Goal: Answer question/provide support

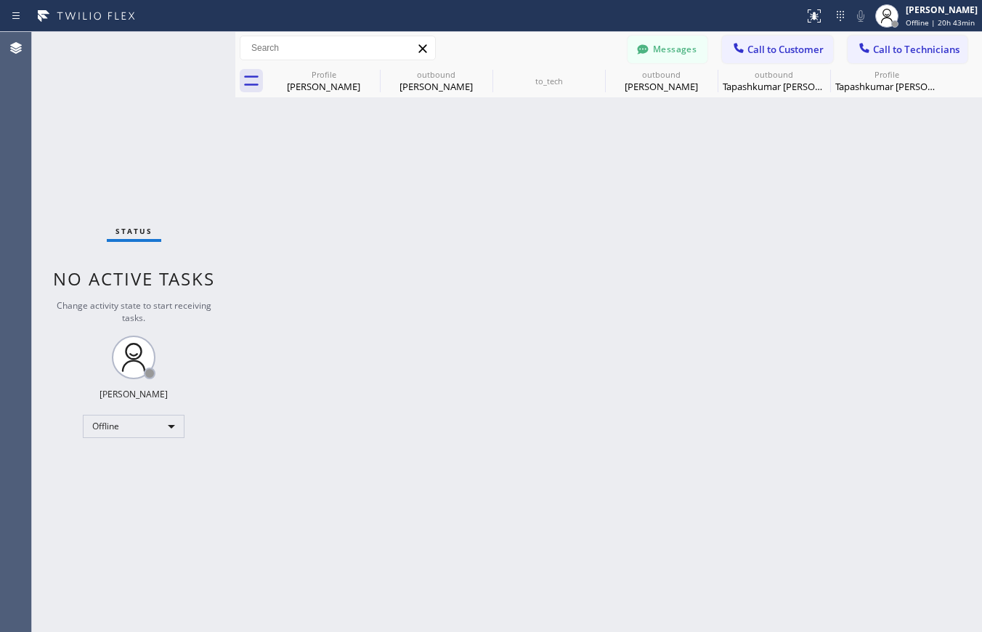
click at [166, 427] on div "Offline" at bounding box center [134, 426] width 102 height 23
click at [110, 484] on li "Unavailable" at bounding box center [133, 483] width 99 height 17
click at [370, 73] on icon at bounding box center [370, 74] width 13 height 13
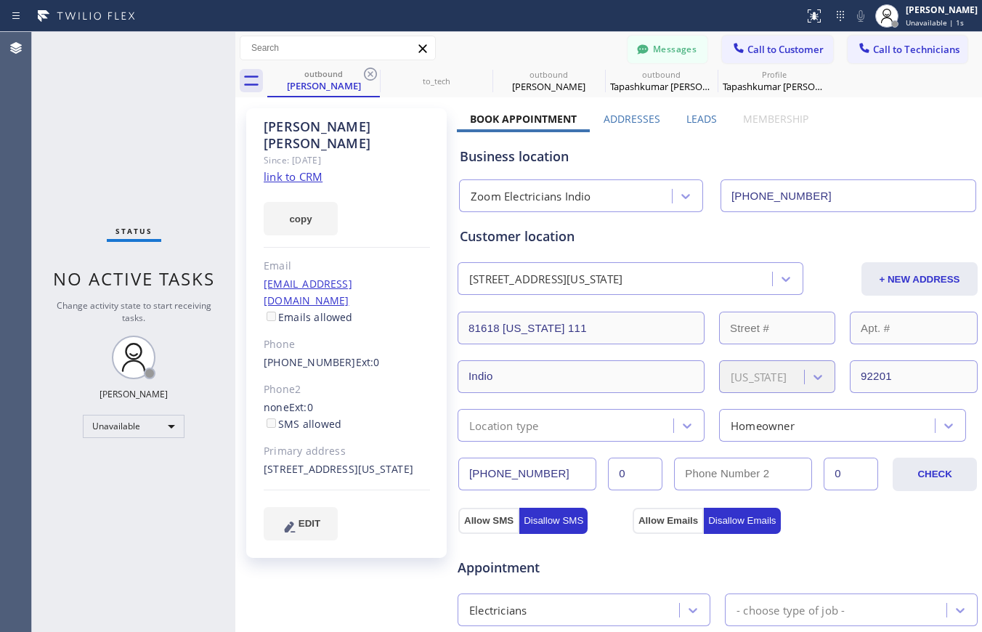
click at [370, 73] on icon at bounding box center [370, 74] width 13 height 13
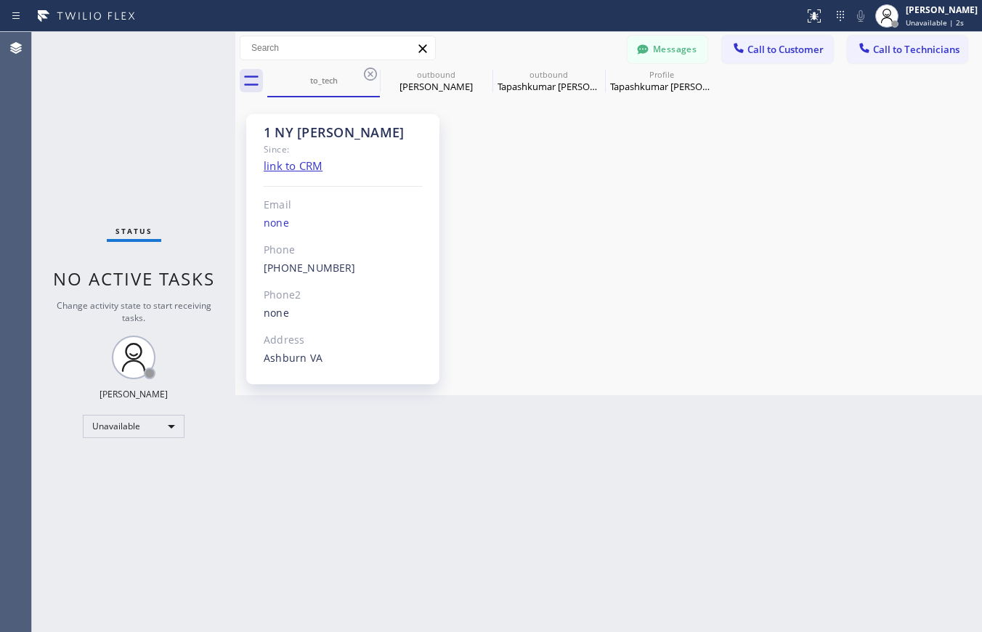
click at [370, 73] on icon at bounding box center [370, 74] width 13 height 13
type input "[PHONE_NUMBER]"
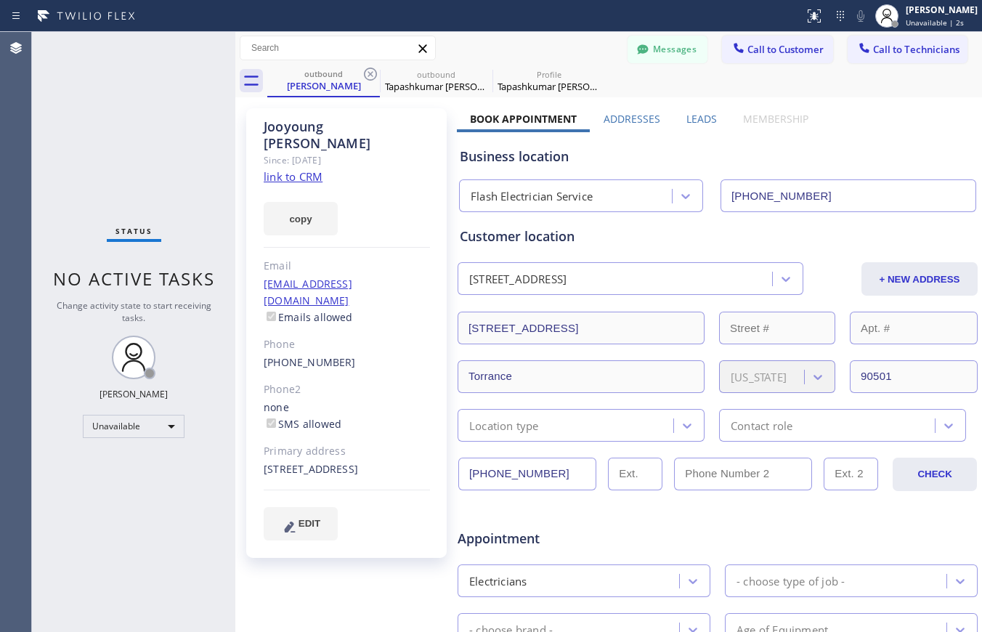
click at [370, 73] on icon at bounding box center [370, 74] width 13 height 13
type input "[PHONE_NUMBER]"
click at [370, 73] on icon at bounding box center [370, 74] width 13 height 13
click at [368, 74] on icon at bounding box center [370, 73] width 17 height 17
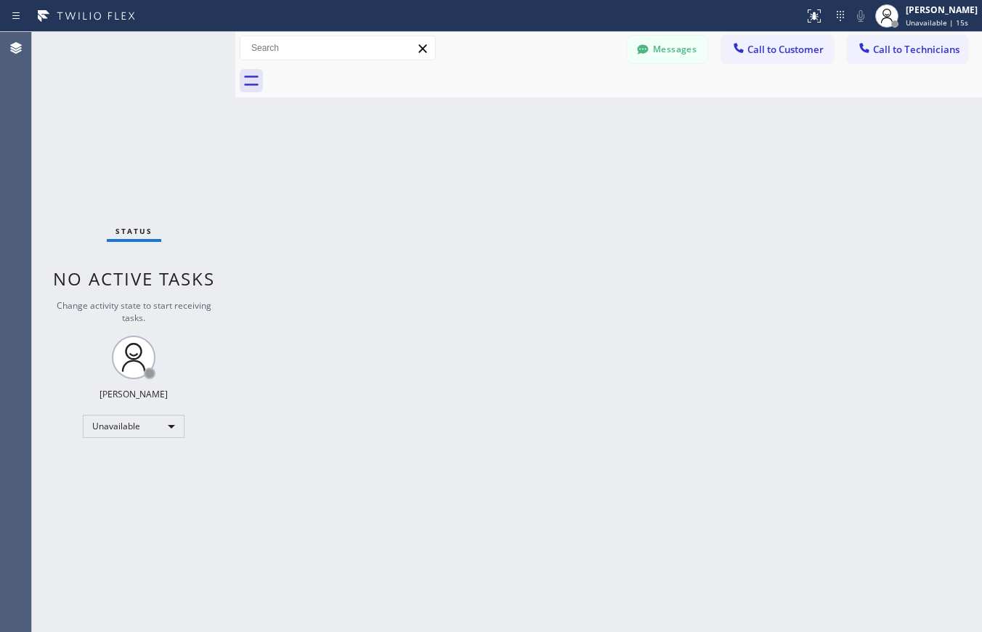
drag, startPoint x: 854, startPoint y: 14, endPoint x: 738, endPoint y: 137, distance: 169.1
click at [849, 14] on icon at bounding box center [840, 15] width 17 height 17
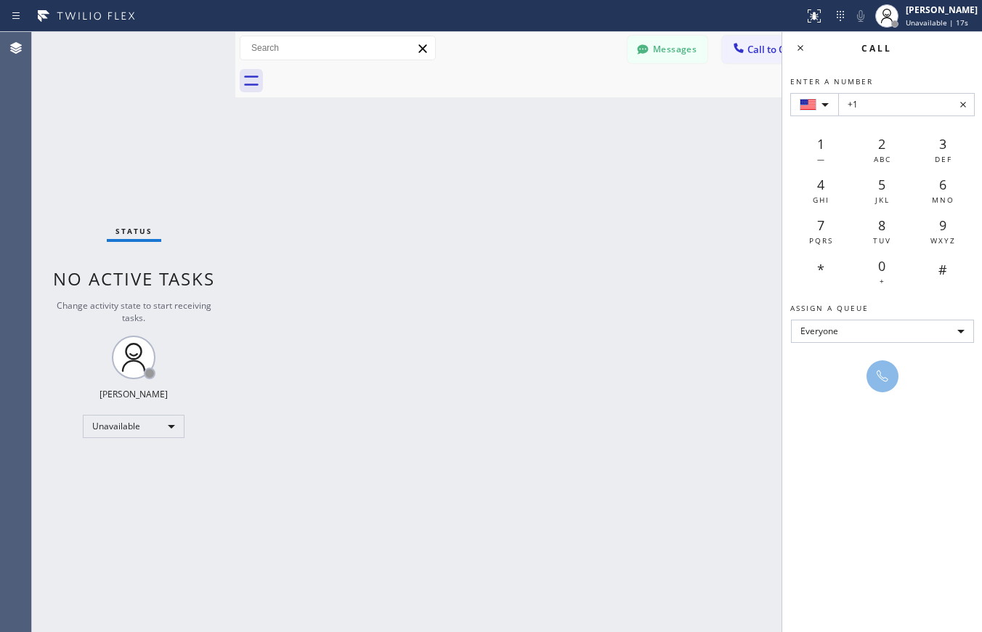
click at [711, 166] on div "Back to Dashboard Change Sender ID Customers Technicians DA [PERSON_NAME] [DATE…" at bounding box center [608, 332] width 747 height 600
click at [748, 52] on span "Call to Customer" at bounding box center [786, 49] width 76 height 13
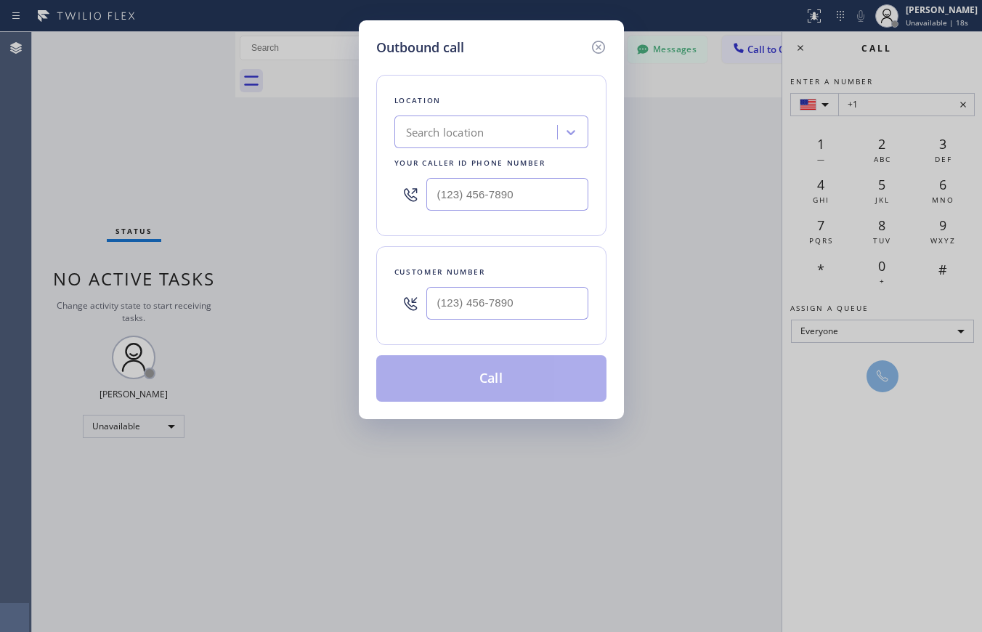
click at [456, 130] on div "Search location" at bounding box center [445, 132] width 78 height 17
click at [419, 132] on input "5 star electrician [GEOGRAPHIC_DATA]" at bounding box center [472, 132] width 133 height 12
type input "5 Star electrician [GEOGRAPHIC_DATA]"
click at [485, 307] on input "(___) ___-____" at bounding box center [508, 303] width 162 height 33
paste input "801) 823-9783"
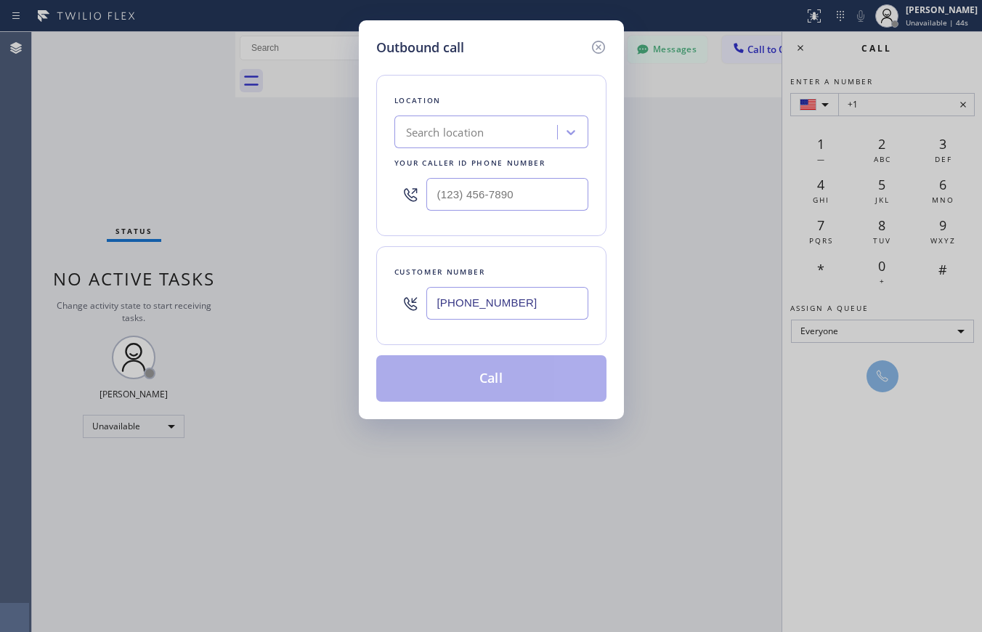
type input "[PHONE_NUMBER]"
click at [488, 126] on div "Search location" at bounding box center [478, 132] width 158 height 25
paste input "5 Star Electric [GEOGRAPHIC_DATA]"
click at [422, 128] on input "5 Star Electric [GEOGRAPHIC_DATA]" at bounding box center [475, 132] width 150 height 12
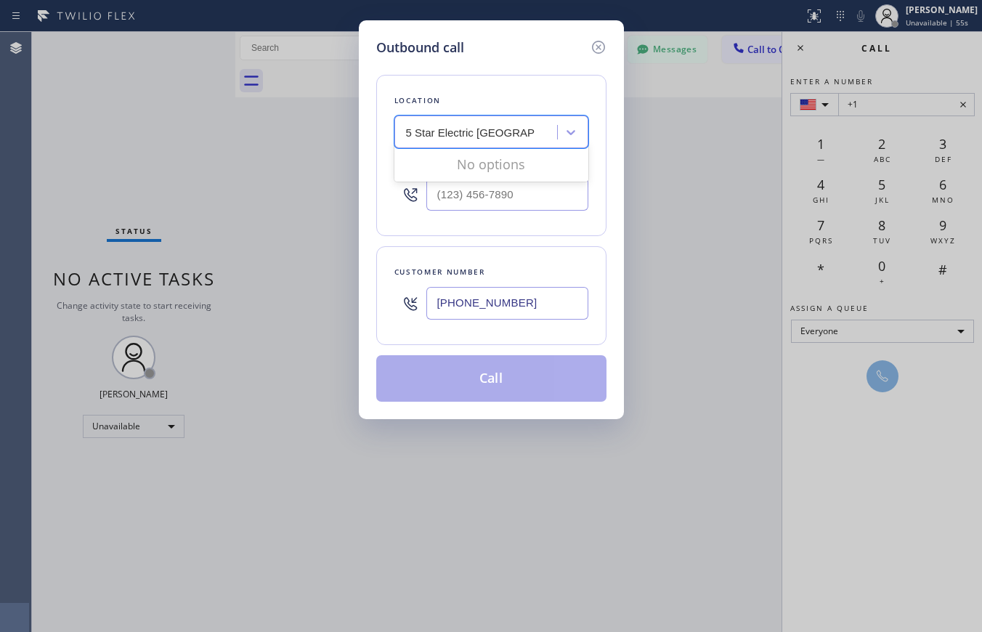
scroll to position [0, 0]
type input "5 Star Electric [GEOGRAPHIC_DATA]"
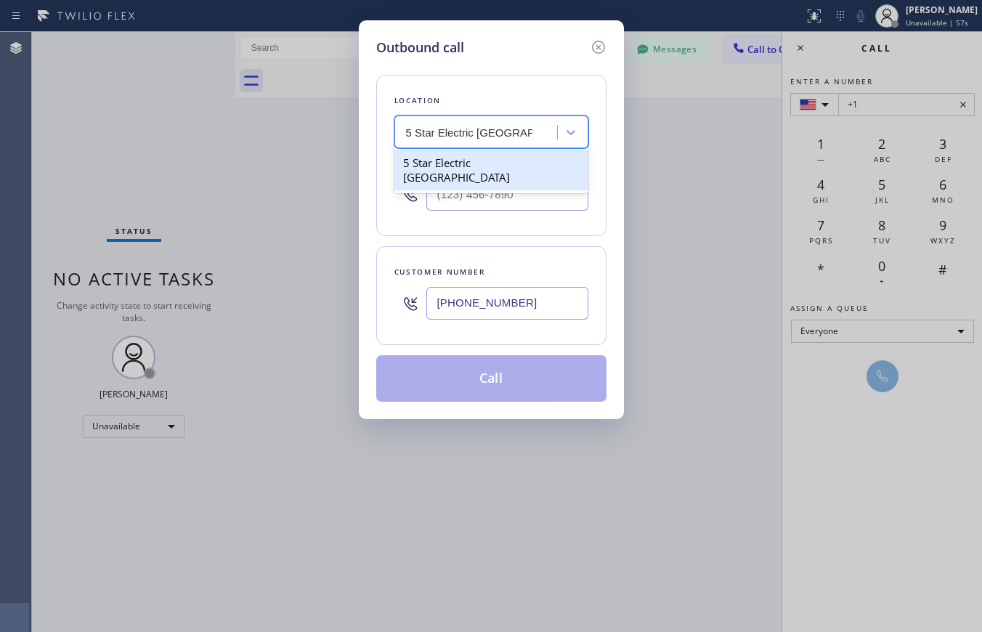
click at [449, 161] on div "5 Star Electric [GEOGRAPHIC_DATA]" at bounding box center [492, 170] width 194 height 41
type input "[PHONE_NUMBER]"
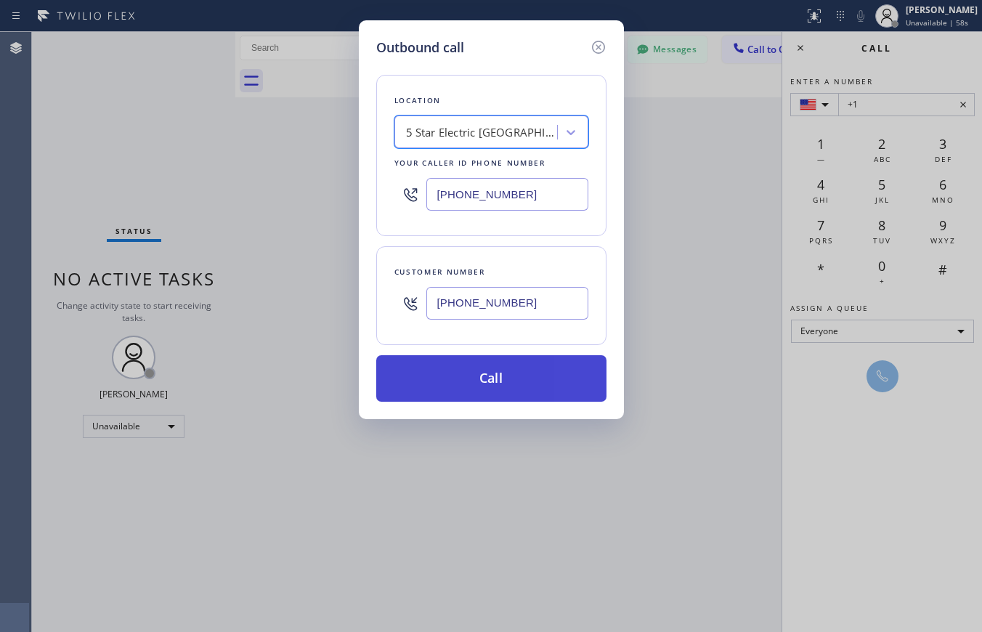
click at [533, 385] on button "Call" at bounding box center [491, 378] width 230 height 47
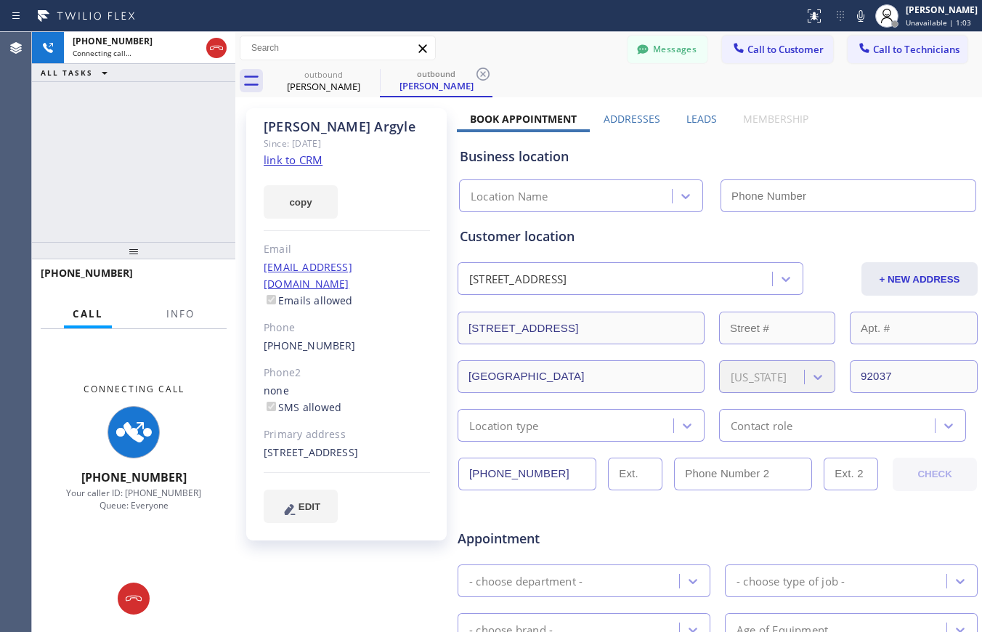
type input "[PHONE_NUMBER]"
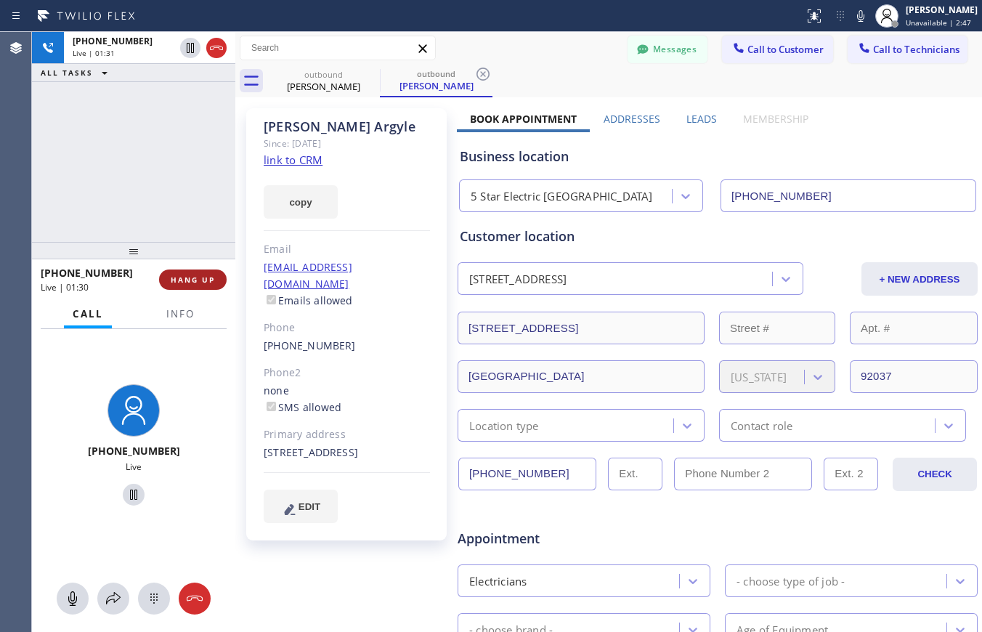
click at [190, 282] on span "HANG UP" at bounding box center [193, 280] width 44 height 10
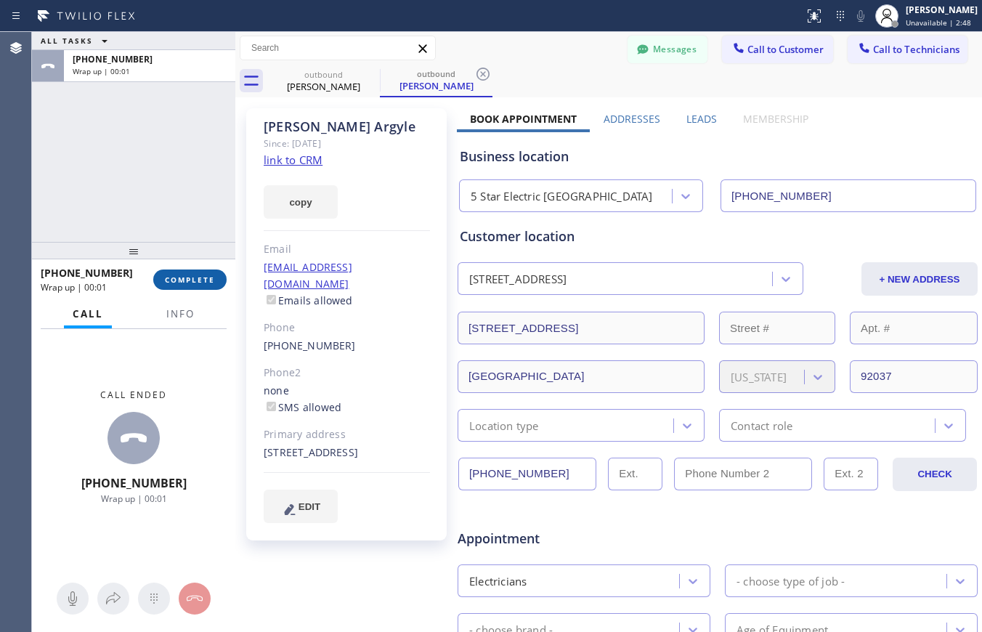
click at [195, 280] on span "COMPLETE" at bounding box center [190, 280] width 50 height 10
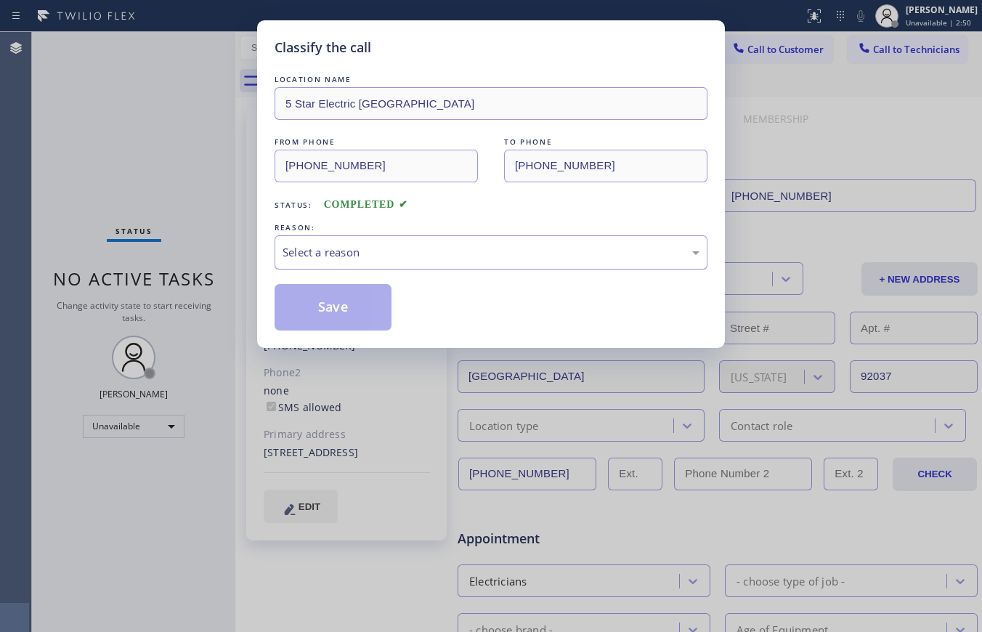
click at [376, 253] on div "Select a reason" at bounding box center [491, 252] width 417 height 17
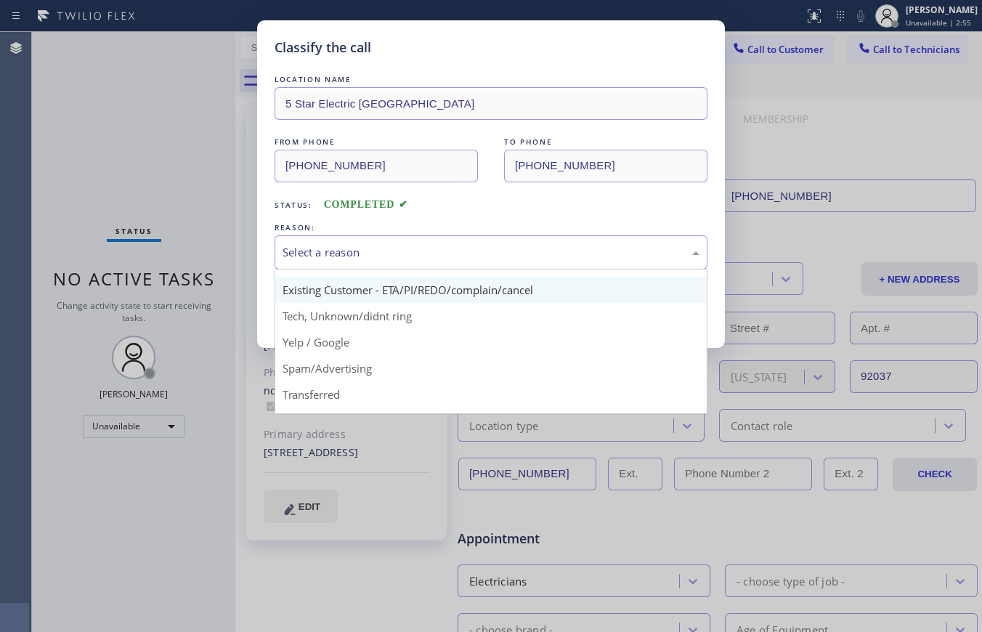
scroll to position [19, 0]
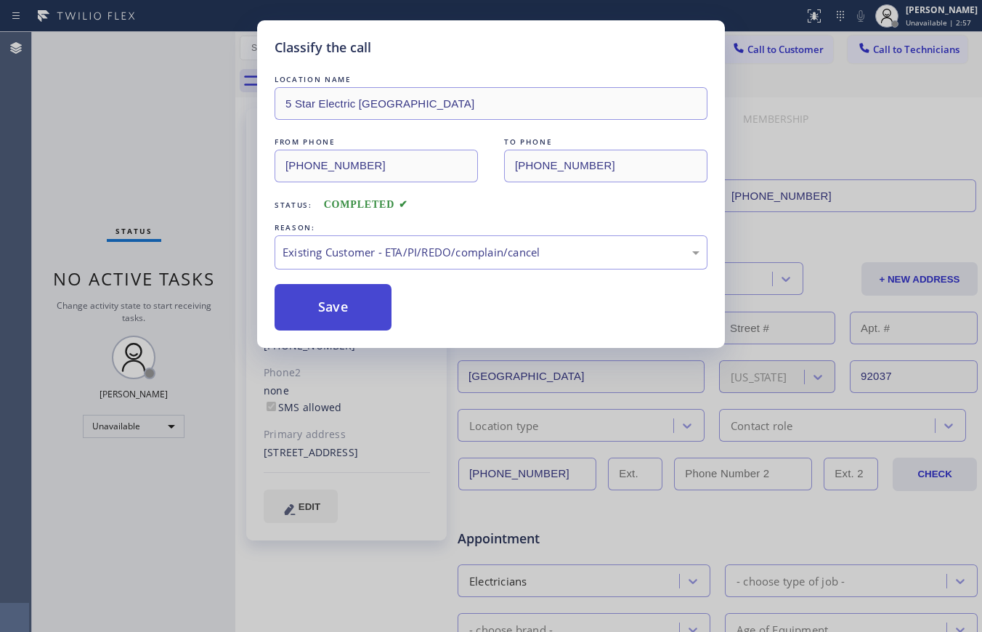
click at [315, 303] on button "Save" at bounding box center [333, 307] width 117 height 47
